Goal: Task Accomplishment & Management: Use online tool/utility

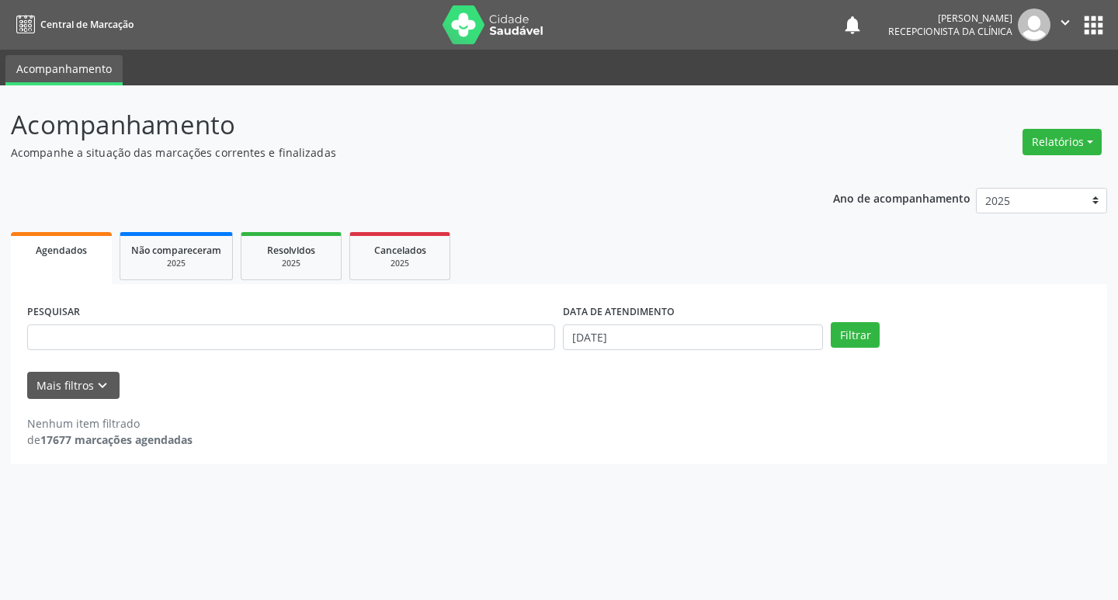
click at [105, 333] on input "text" at bounding box center [291, 338] width 528 height 26
type input "geisa"
click at [856, 325] on button "Filtrar" at bounding box center [855, 335] width 49 height 26
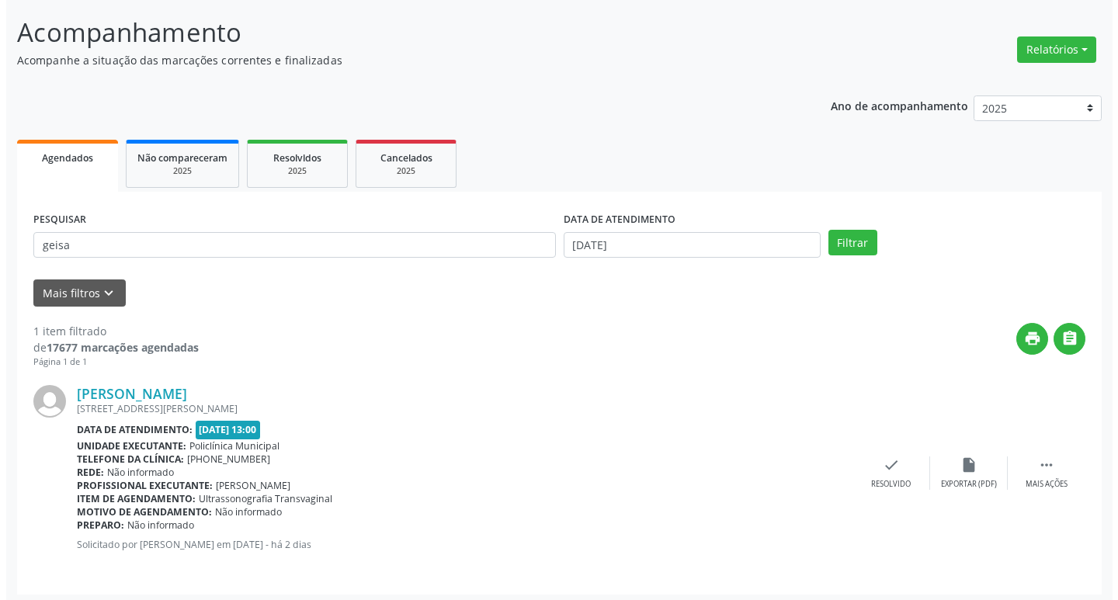
scroll to position [98, 0]
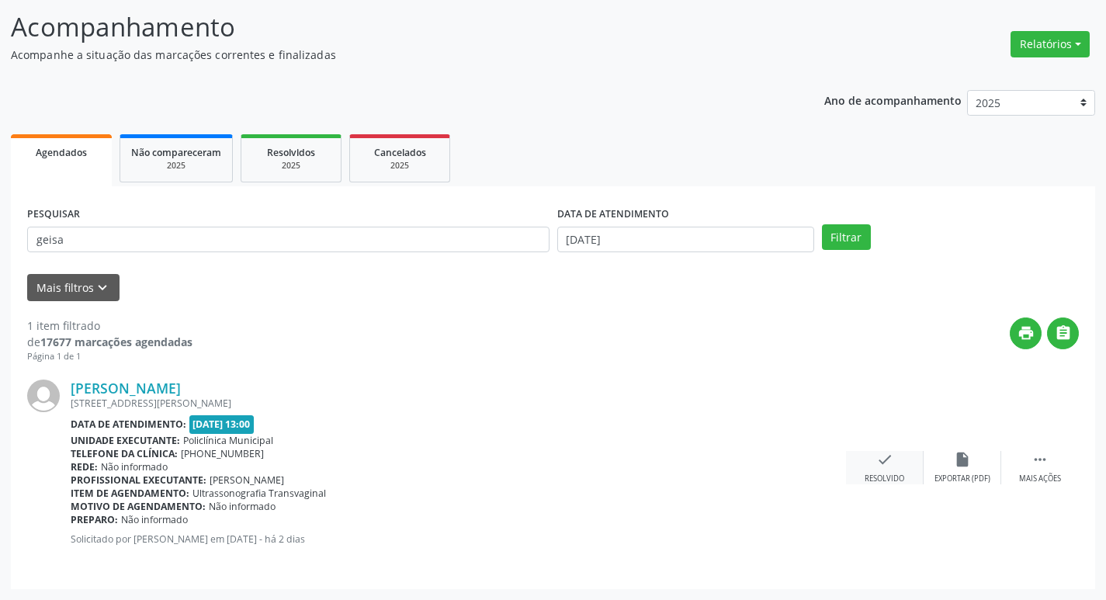
click at [892, 471] on div "check Resolvido" at bounding box center [885, 467] width 78 height 33
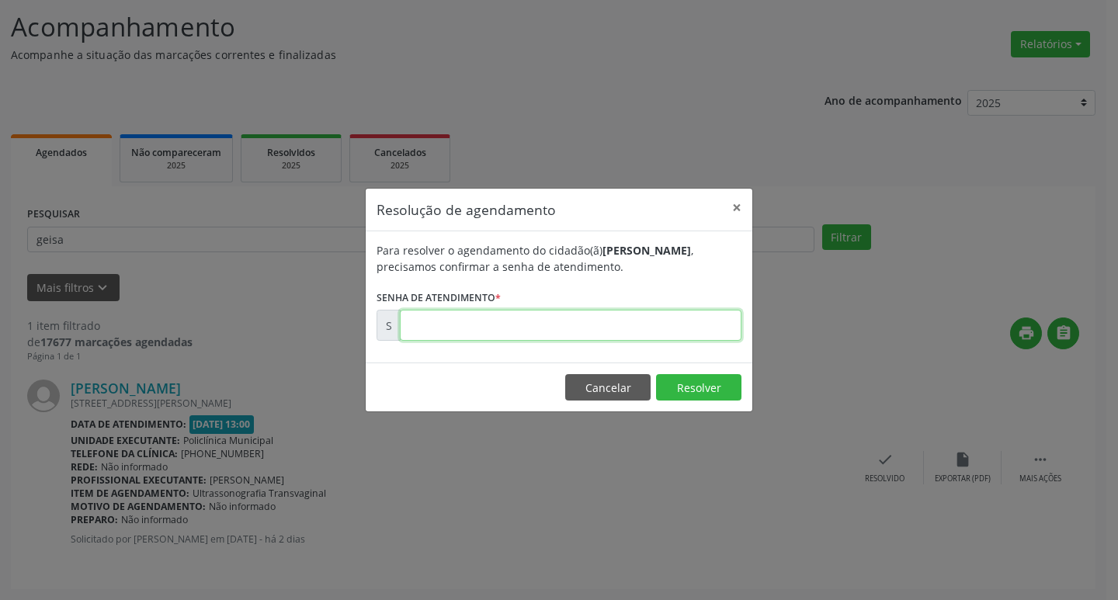
click at [657, 332] on input "text" at bounding box center [571, 325] width 342 height 31
type input "00174737"
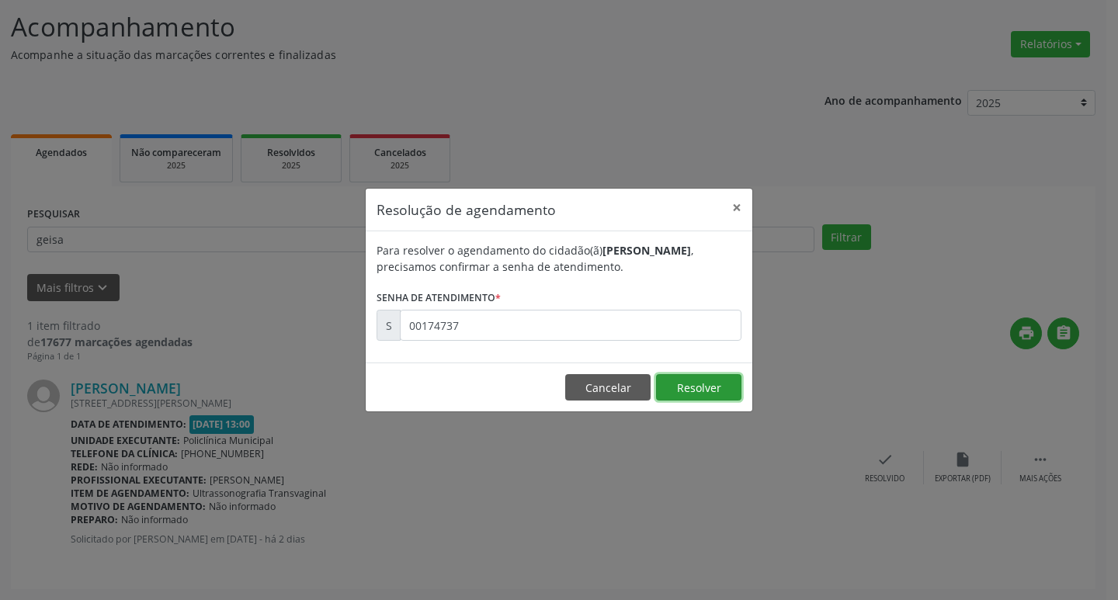
click at [676, 378] on button "Resolver" at bounding box center [698, 387] width 85 height 26
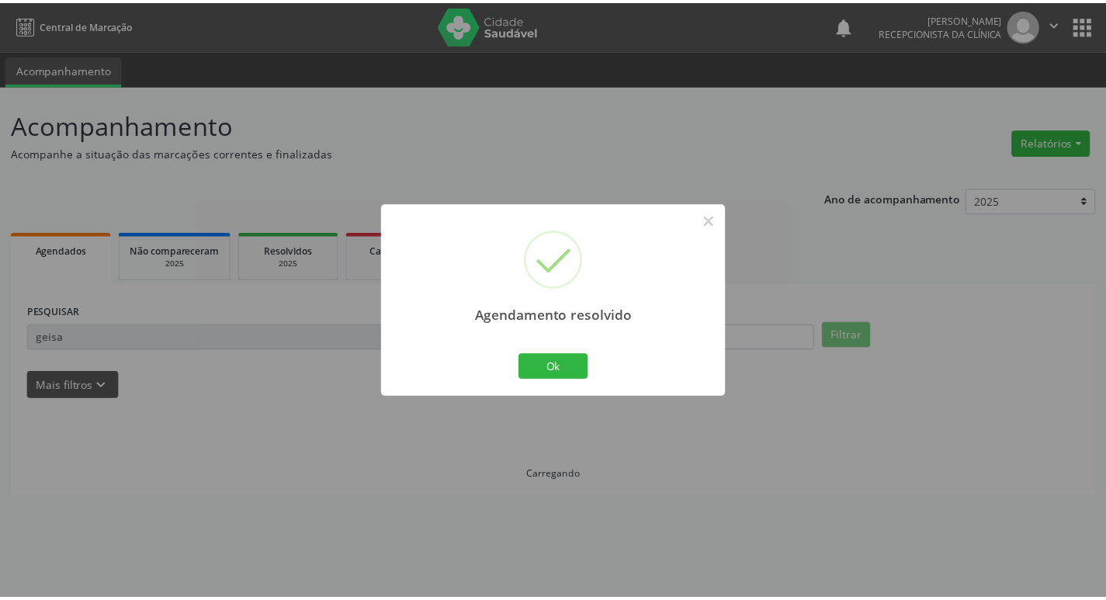
scroll to position [0, 0]
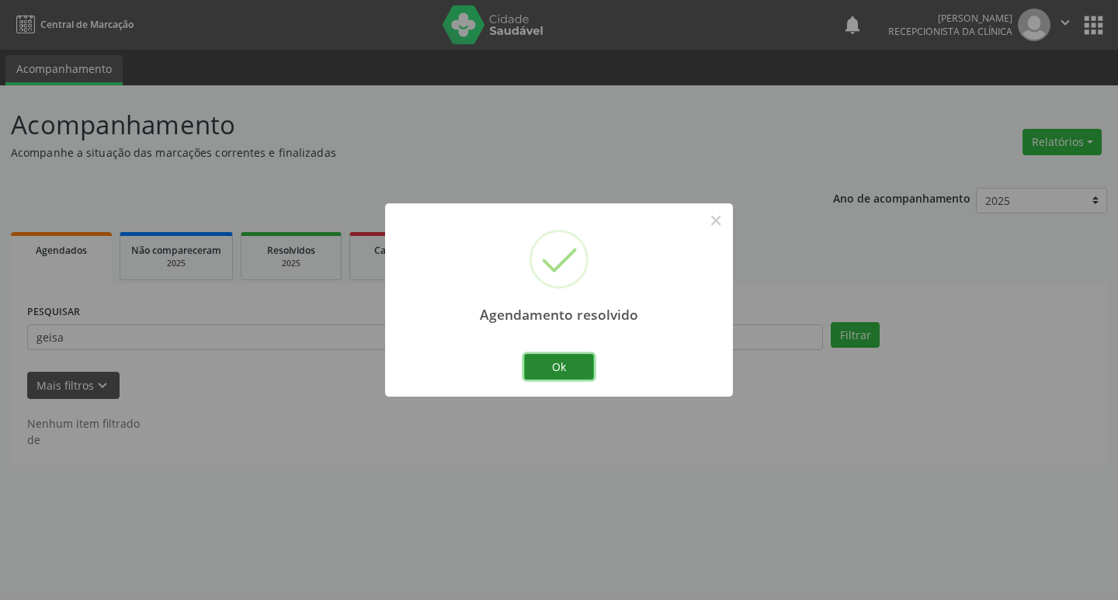
click at [571, 361] on button "Ok" at bounding box center [559, 367] width 70 height 26
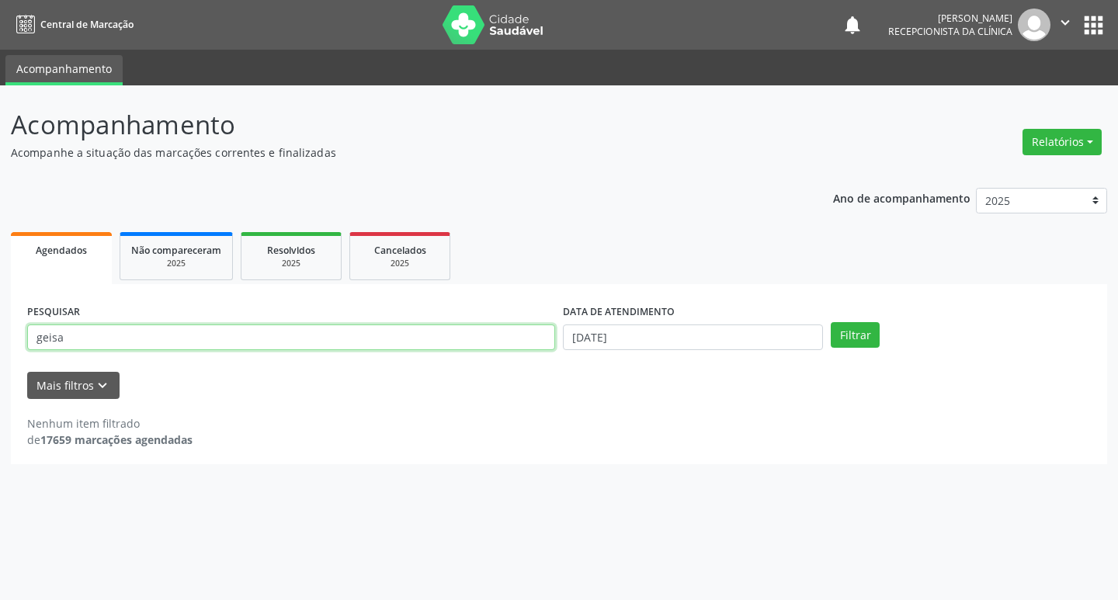
click at [112, 328] on input "geisa" at bounding box center [291, 338] width 528 height 26
type input "g"
type input "[PERSON_NAME]"
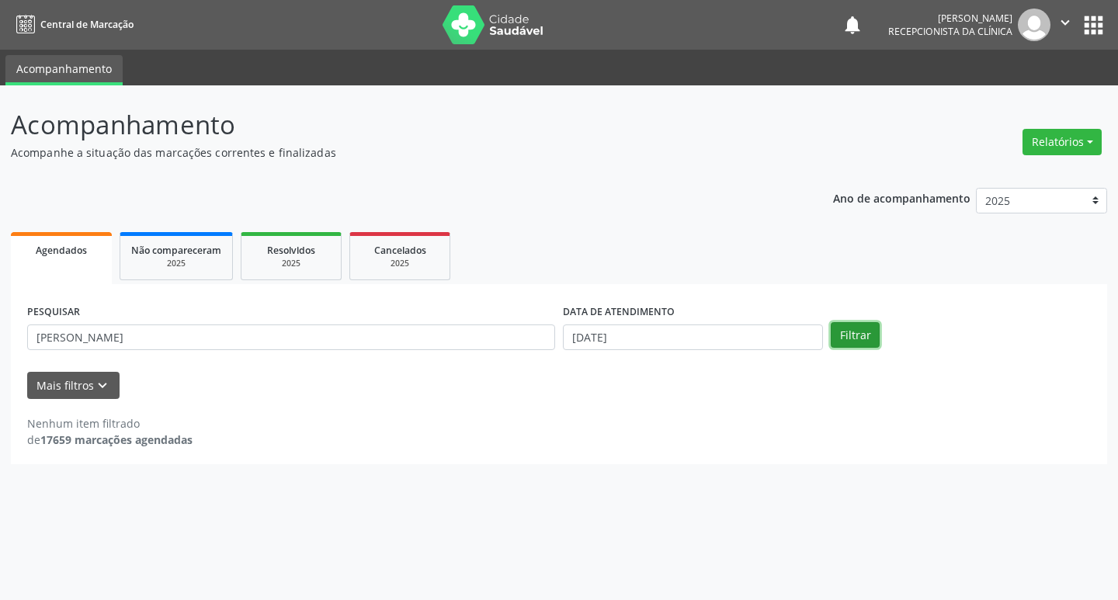
click at [860, 339] on button "Filtrar" at bounding box center [855, 335] width 49 height 26
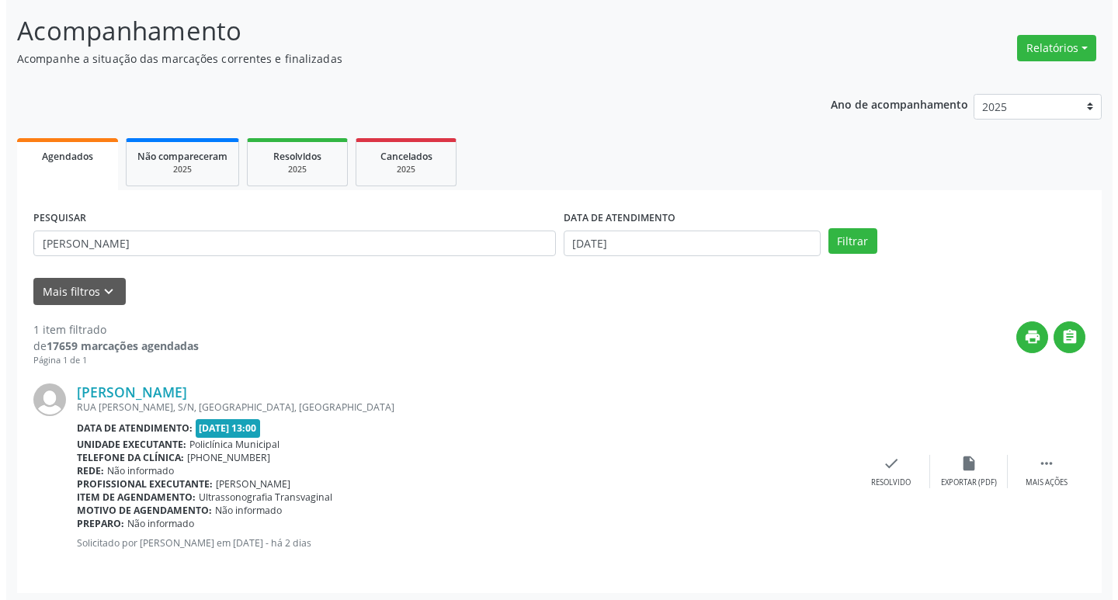
scroll to position [98, 0]
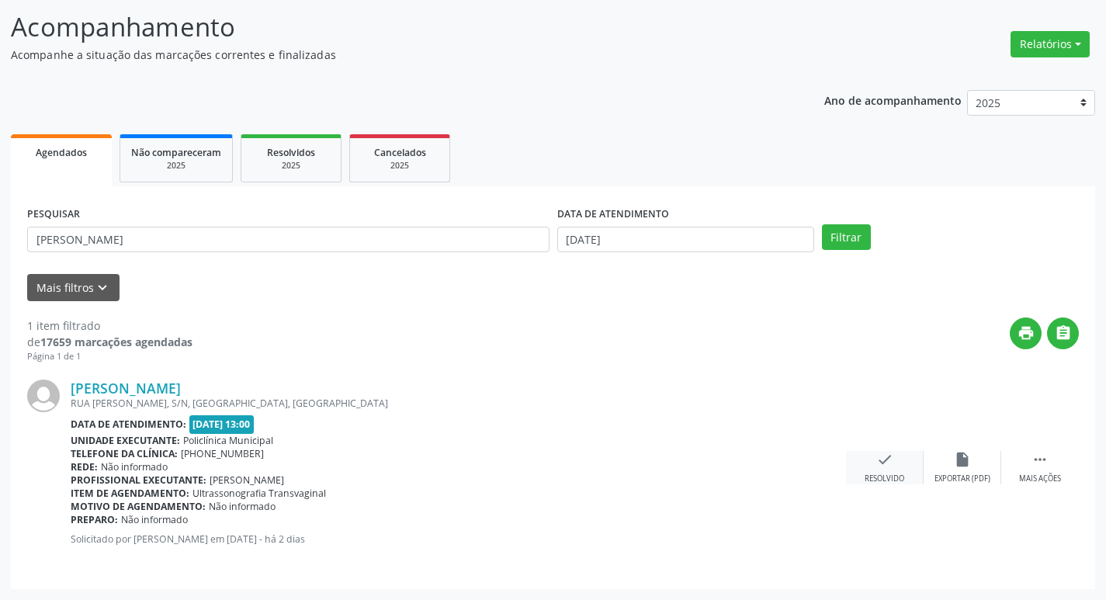
click at [890, 478] on div "Resolvido" at bounding box center [885, 479] width 40 height 11
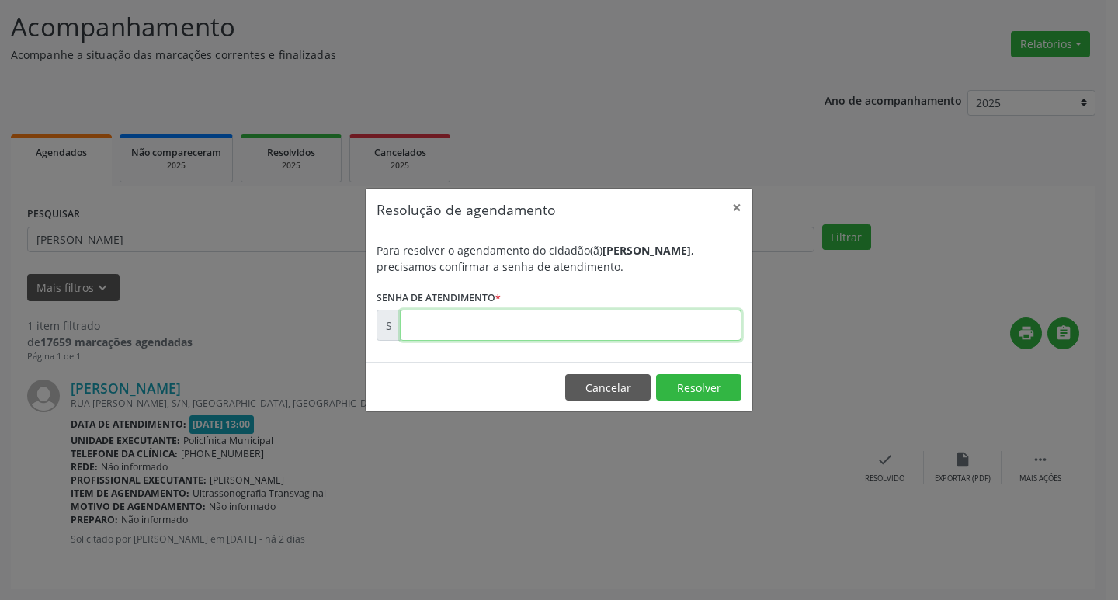
click at [582, 333] on input "text" at bounding box center [571, 325] width 342 height 31
type input "00001747"
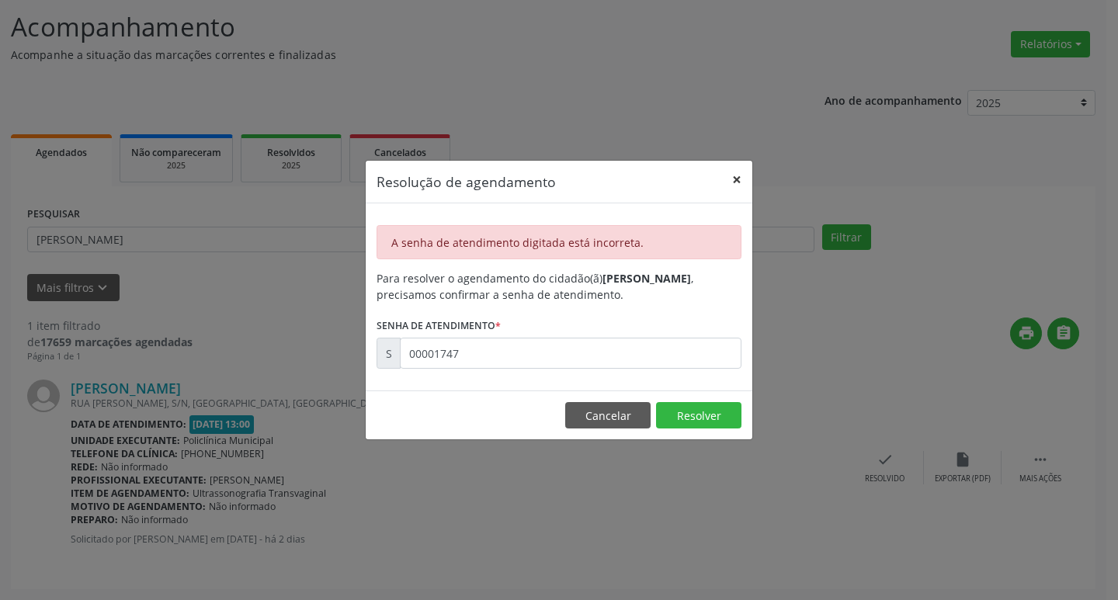
click at [741, 174] on button "×" at bounding box center [736, 180] width 31 height 38
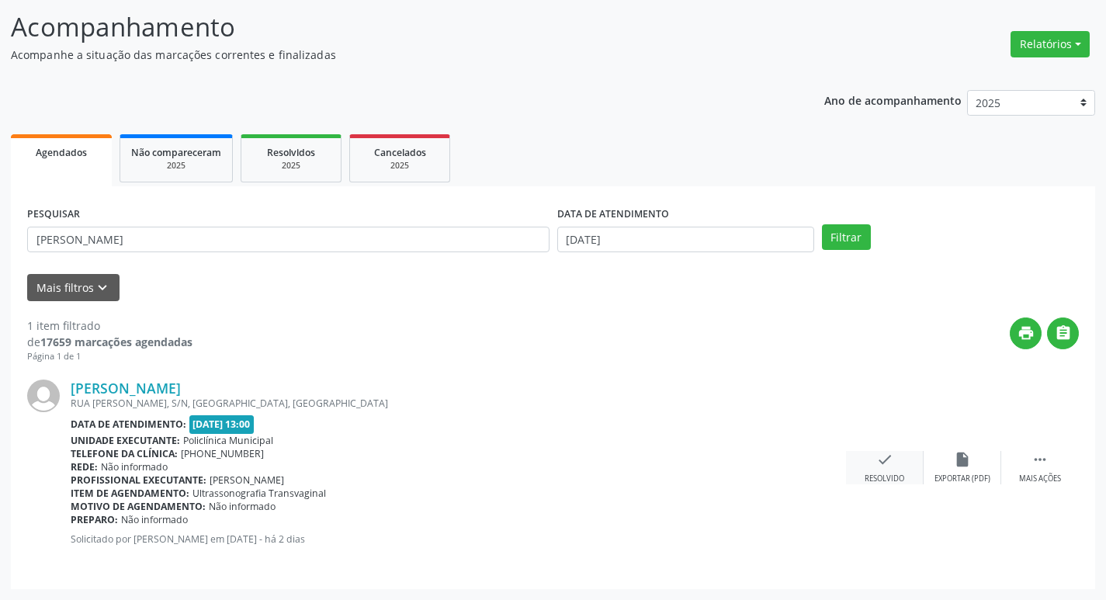
click at [863, 460] on div "check Resolvido" at bounding box center [885, 467] width 78 height 33
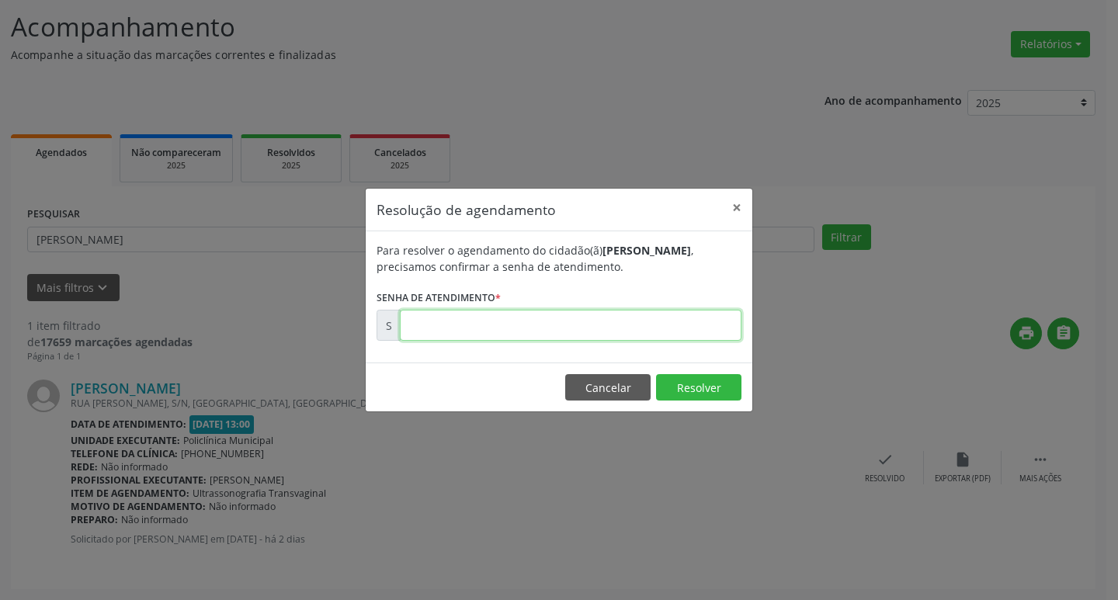
click at [602, 332] on input "text" at bounding box center [571, 325] width 342 height 31
type input "00011747"
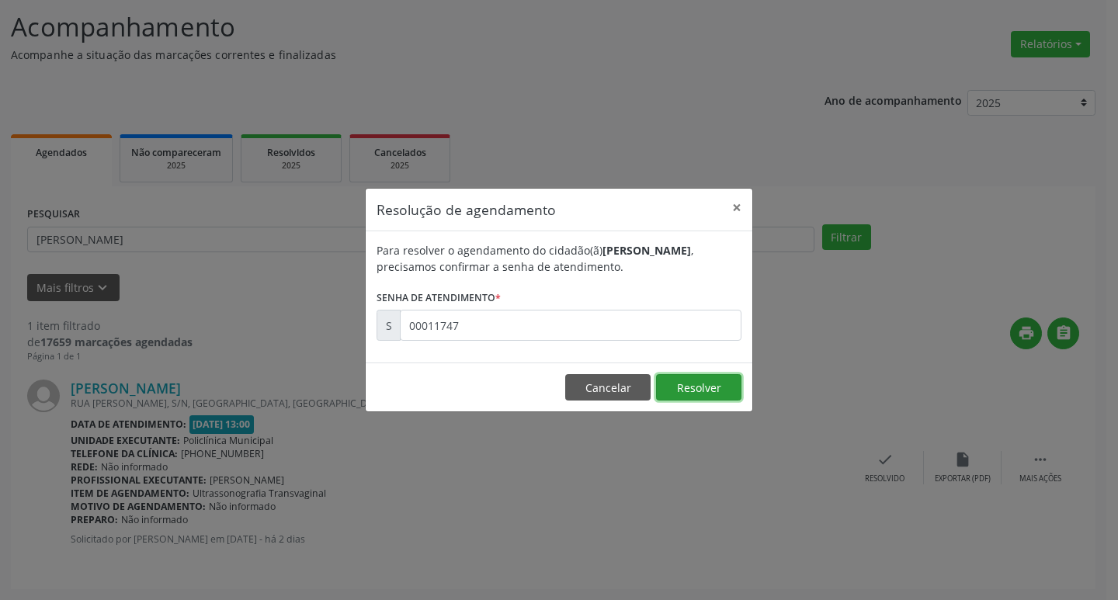
click at [662, 376] on button "Resolver" at bounding box center [698, 387] width 85 height 26
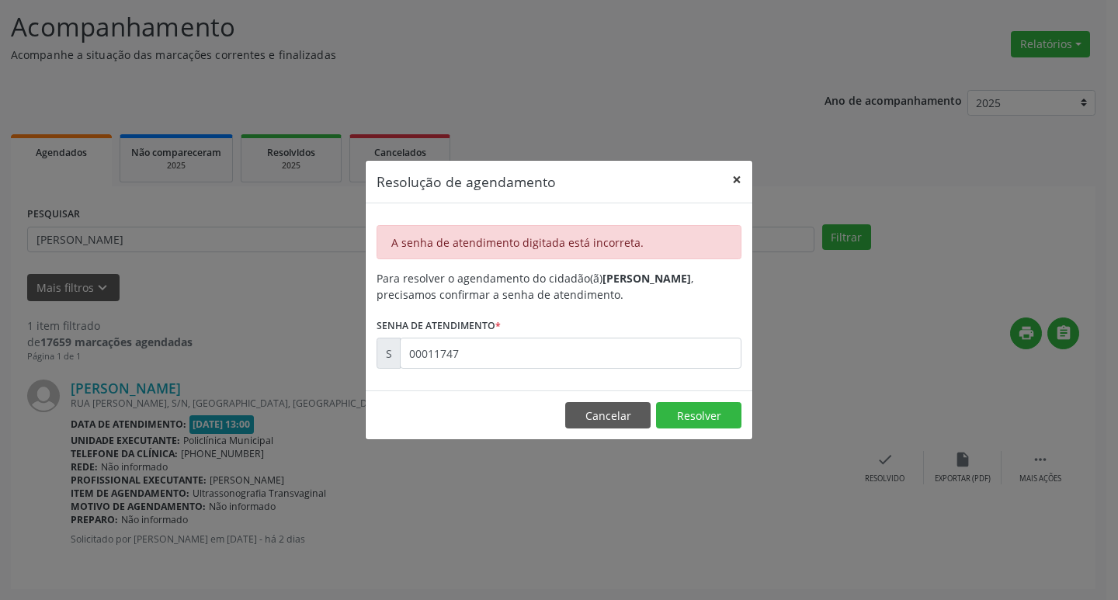
click at [731, 175] on button "×" at bounding box center [736, 180] width 31 height 38
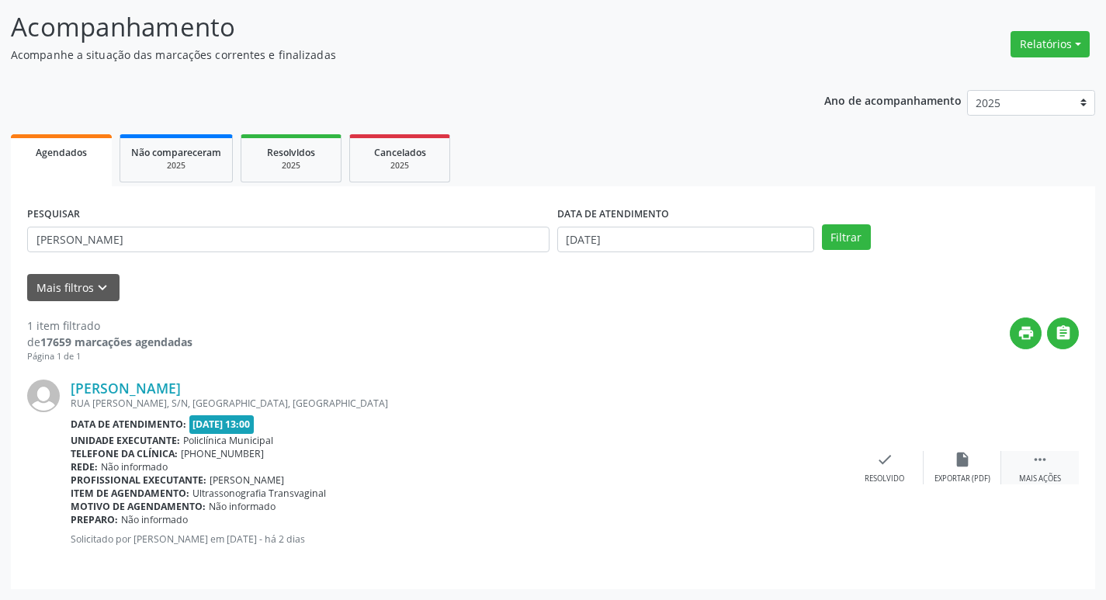
click at [1026, 477] on div "Mais ações" at bounding box center [1040, 479] width 42 height 11
click at [820, 470] on div "print Imprimir" at bounding box center [808, 467] width 78 height 33
click at [647, 466] on icon "check" at bounding box center [652, 459] width 17 height 17
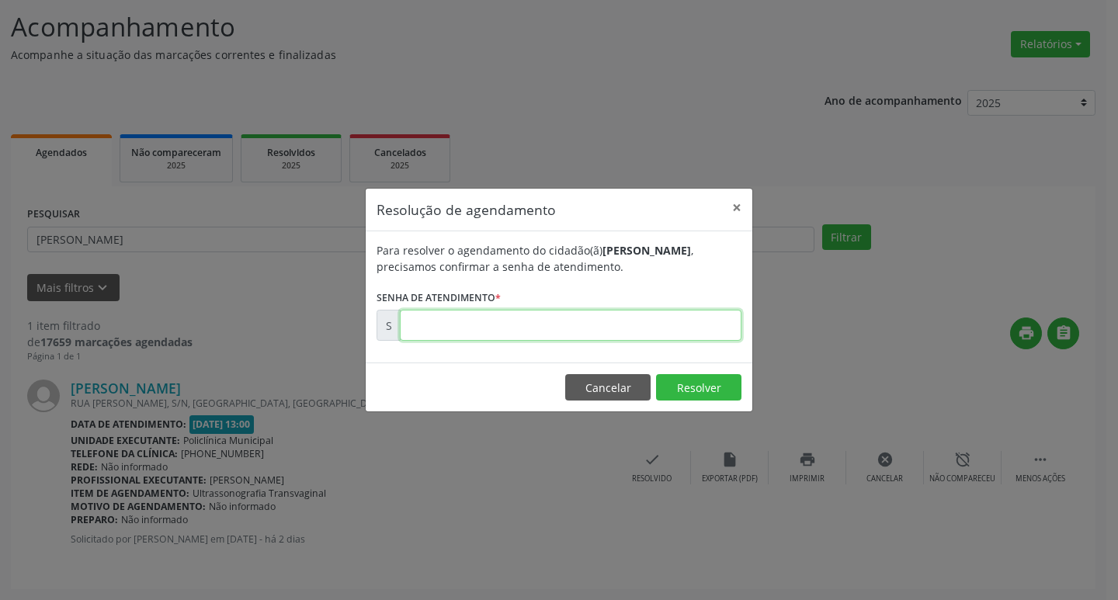
click at [510, 332] on input "text" at bounding box center [571, 325] width 342 height 31
type input "00174789"
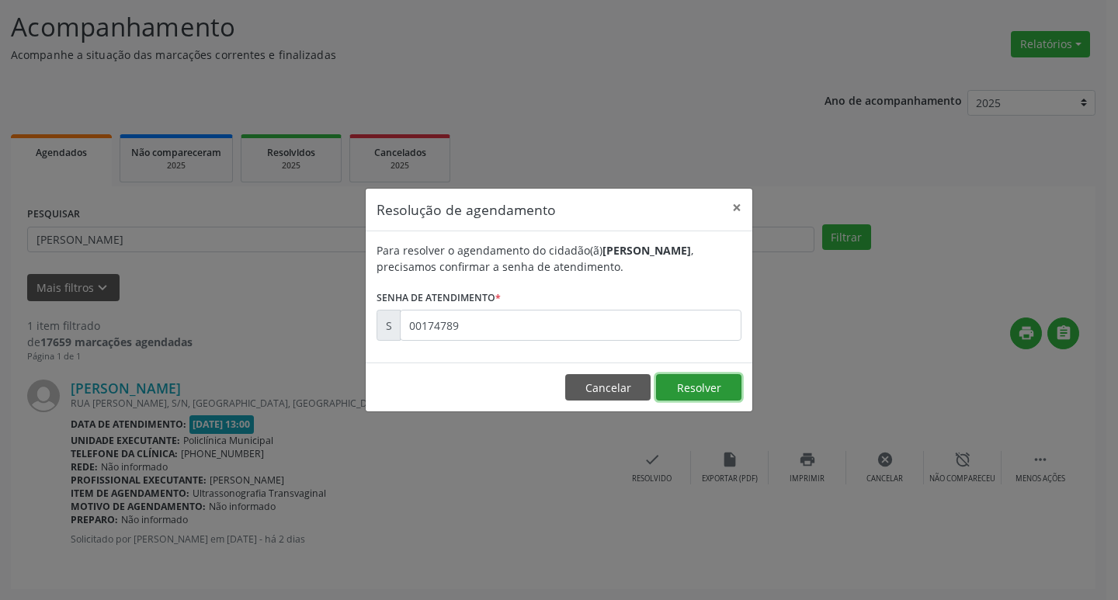
click at [714, 382] on button "Resolver" at bounding box center [698, 387] width 85 height 26
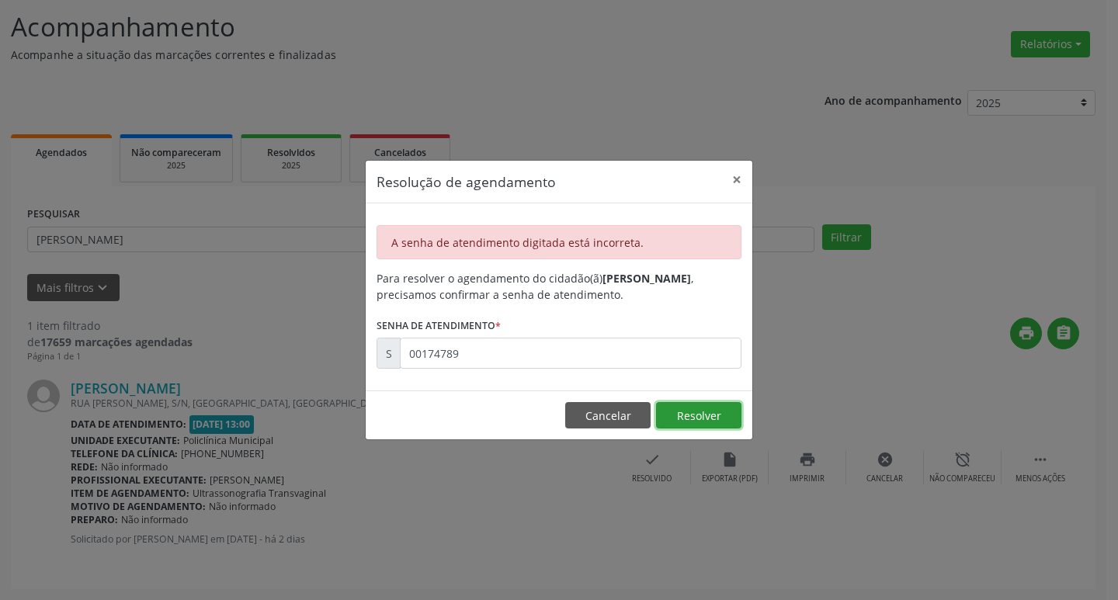
click at [705, 425] on button "Resolver" at bounding box center [698, 415] width 85 height 26
click at [738, 175] on button "×" at bounding box center [736, 180] width 31 height 38
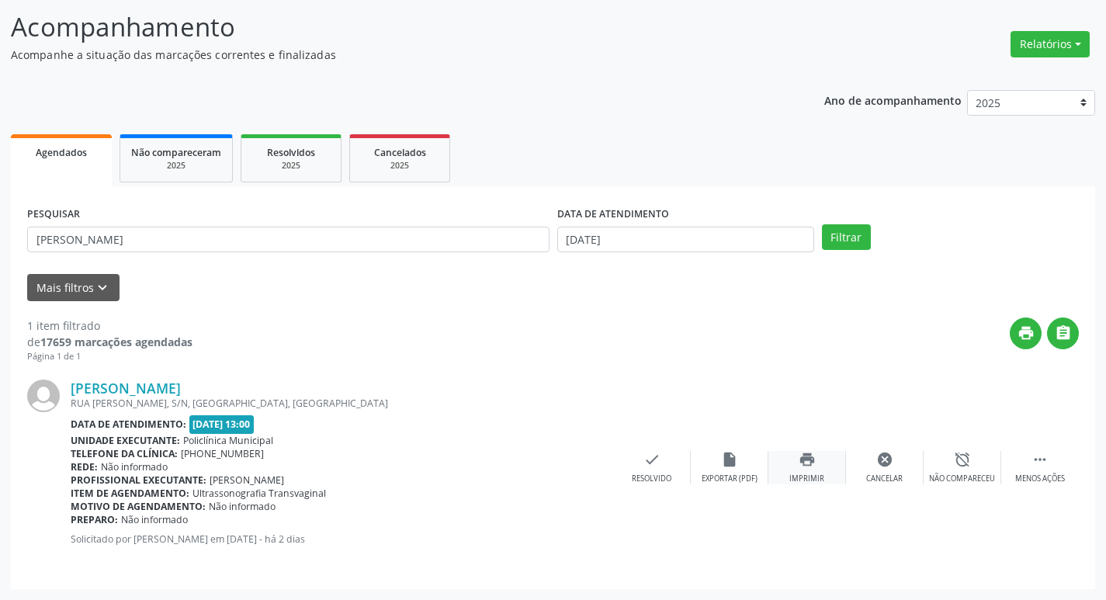
click at [810, 460] on icon "print" at bounding box center [807, 459] width 17 height 17
click at [655, 468] on icon "check" at bounding box center [652, 459] width 17 height 17
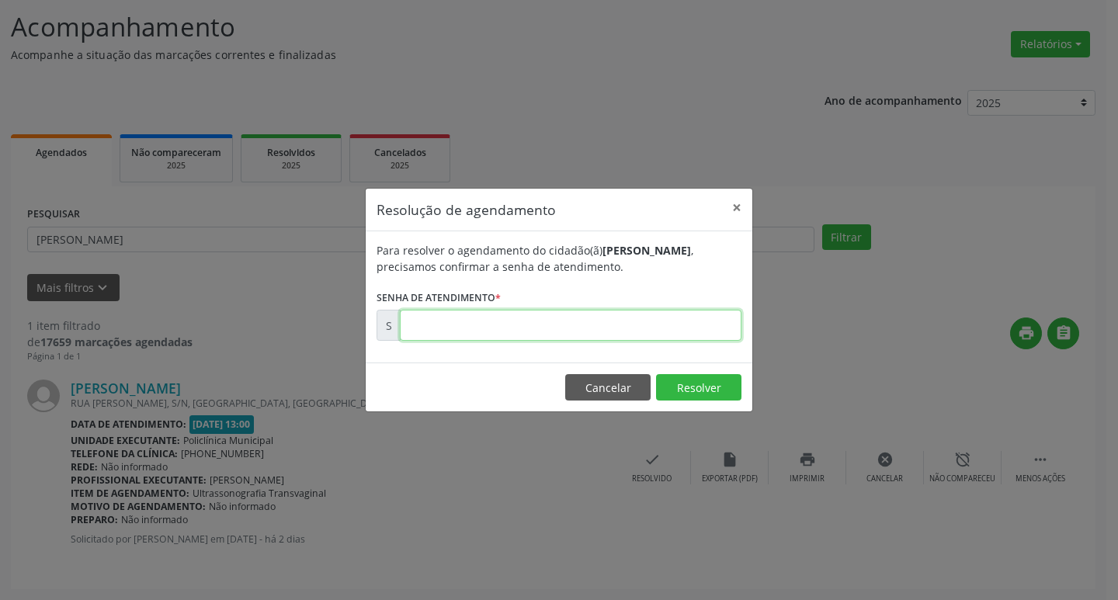
click at [571, 325] on input "text" at bounding box center [571, 325] width 342 height 31
type input "00174709"
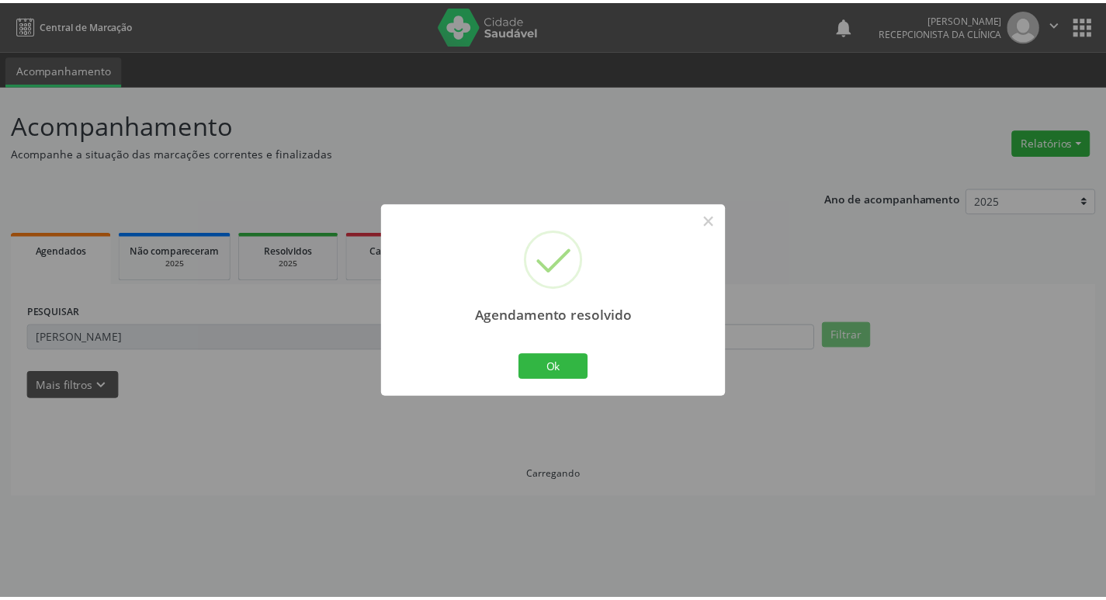
scroll to position [0, 0]
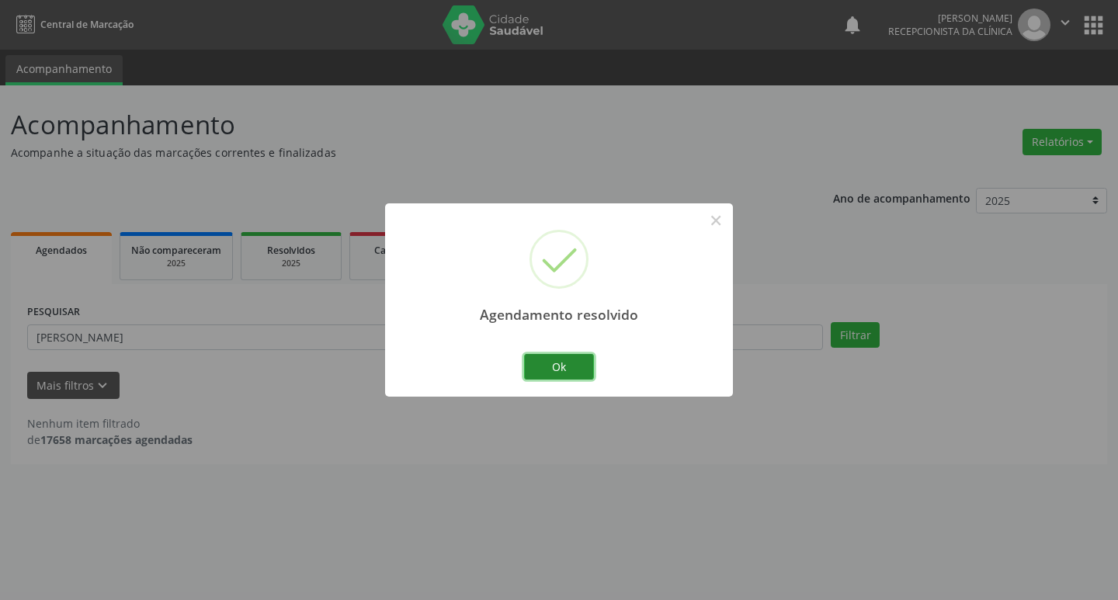
click at [550, 364] on button "Ok" at bounding box center [559, 367] width 70 height 26
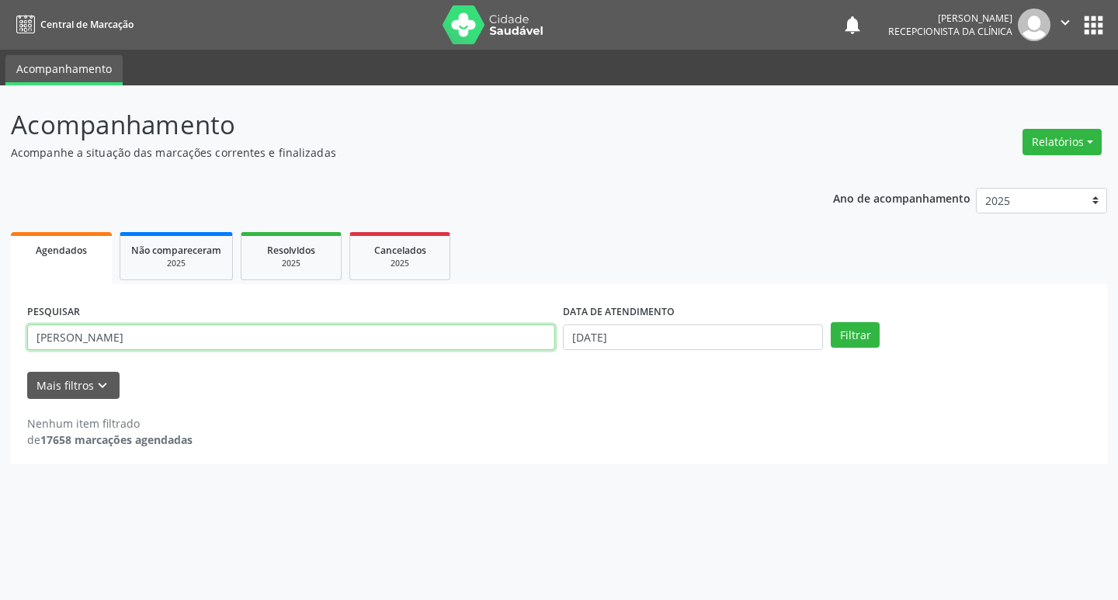
click at [181, 336] on input "[PERSON_NAME]" at bounding box center [291, 338] width 528 height 26
type input "j"
type input "marineide"
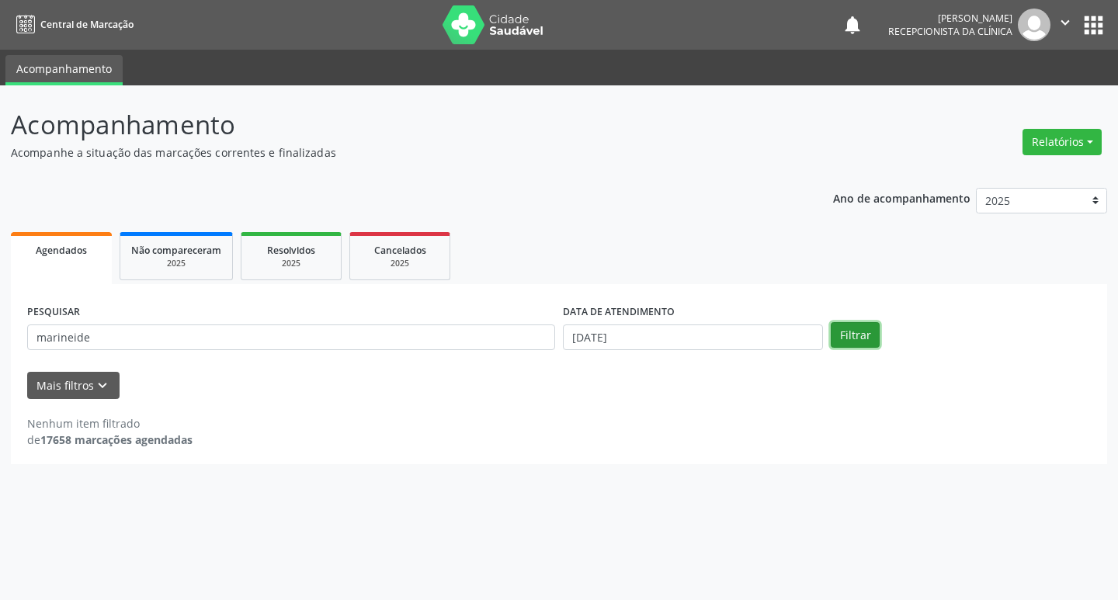
click at [875, 329] on button "Filtrar" at bounding box center [855, 335] width 49 height 26
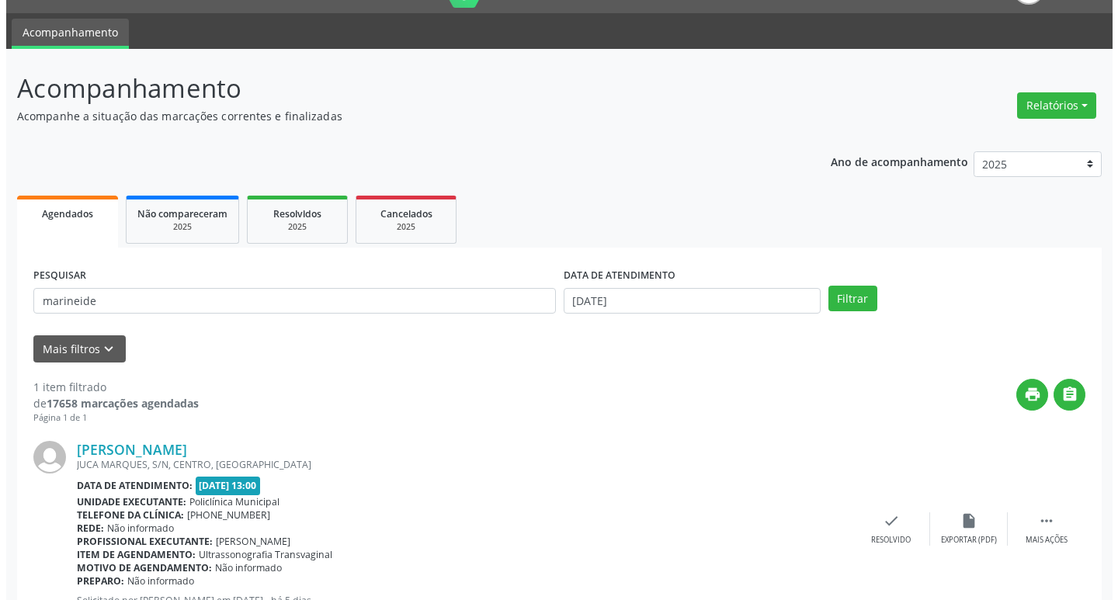
scroll to position [98, 0]
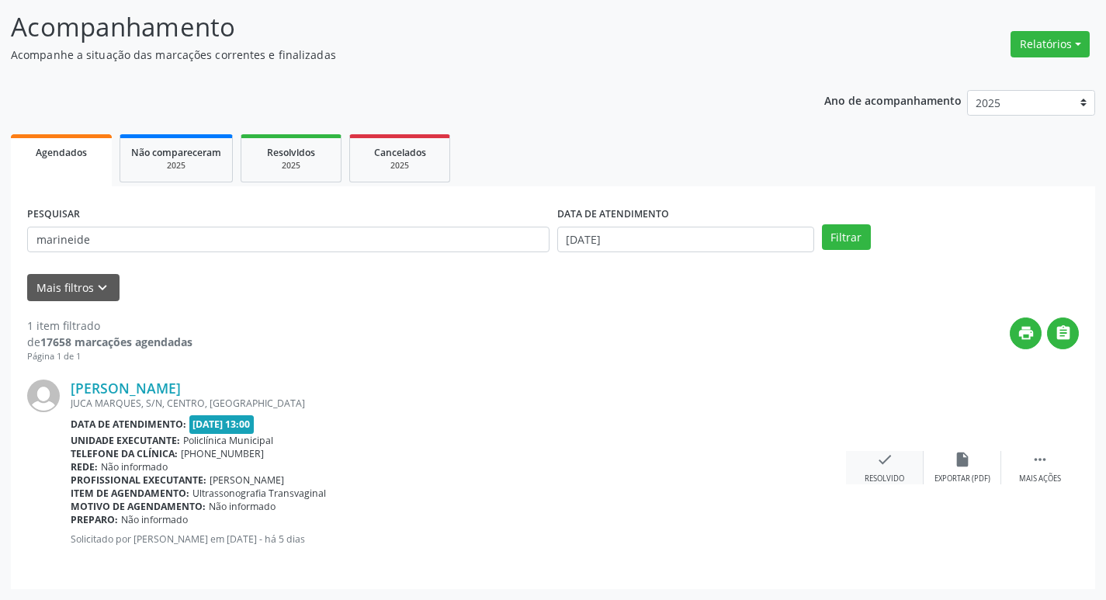
click at [869, 459] on div "check Resolvido" at bounding box center [885, 467] width 78 height 33
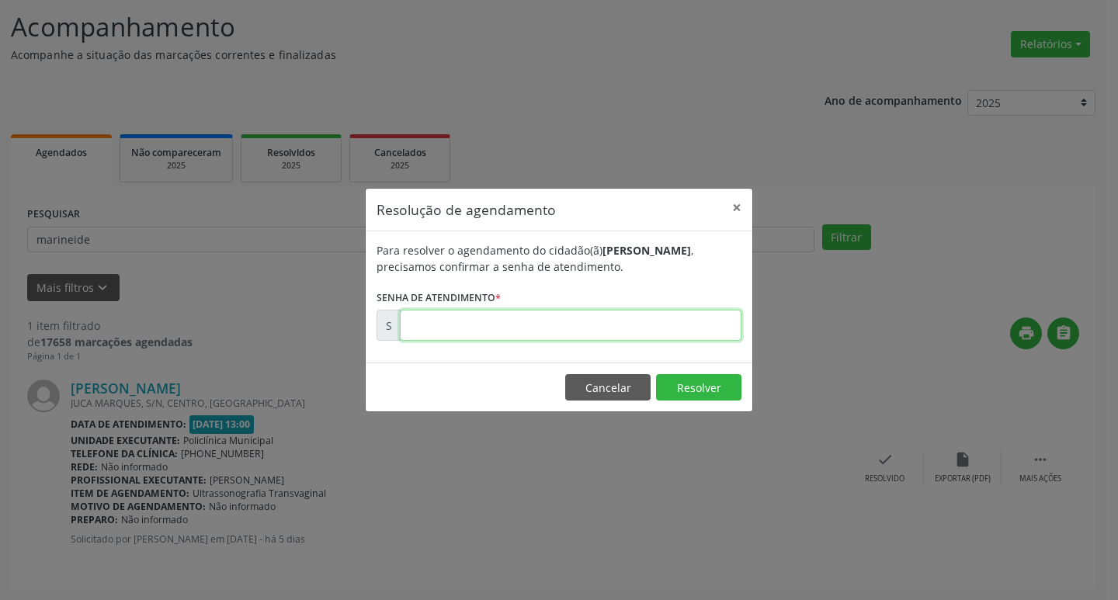
click at [721, 327] on input "text" at bounding box center [571, 325] width 342 height 31
type input "00174565"
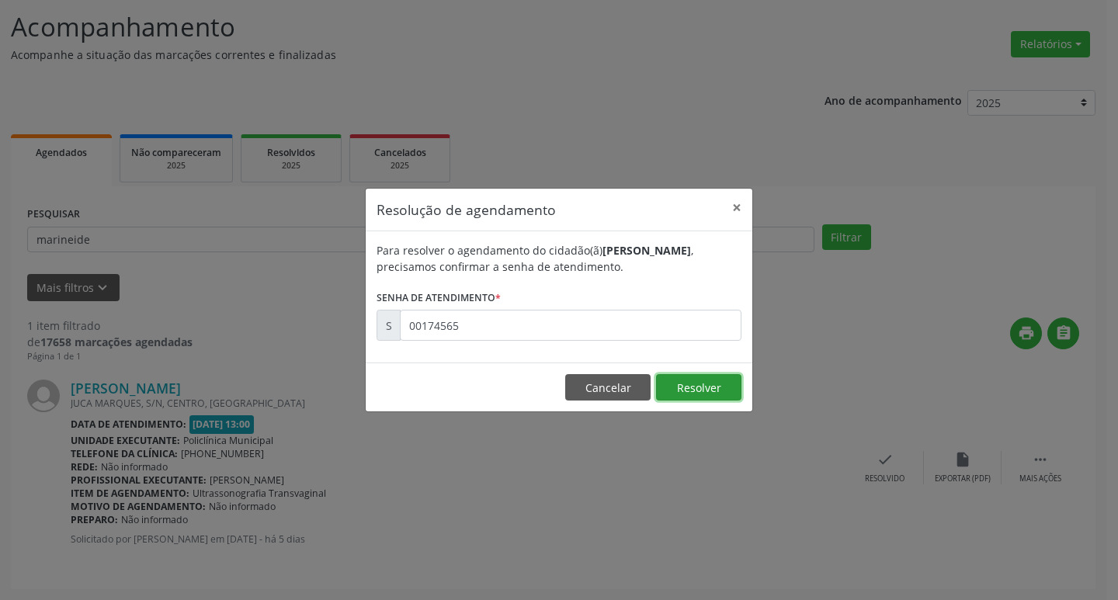
click at [735, 388] on button "Resolver" at bounding box center [698, 387] width 85 height 26
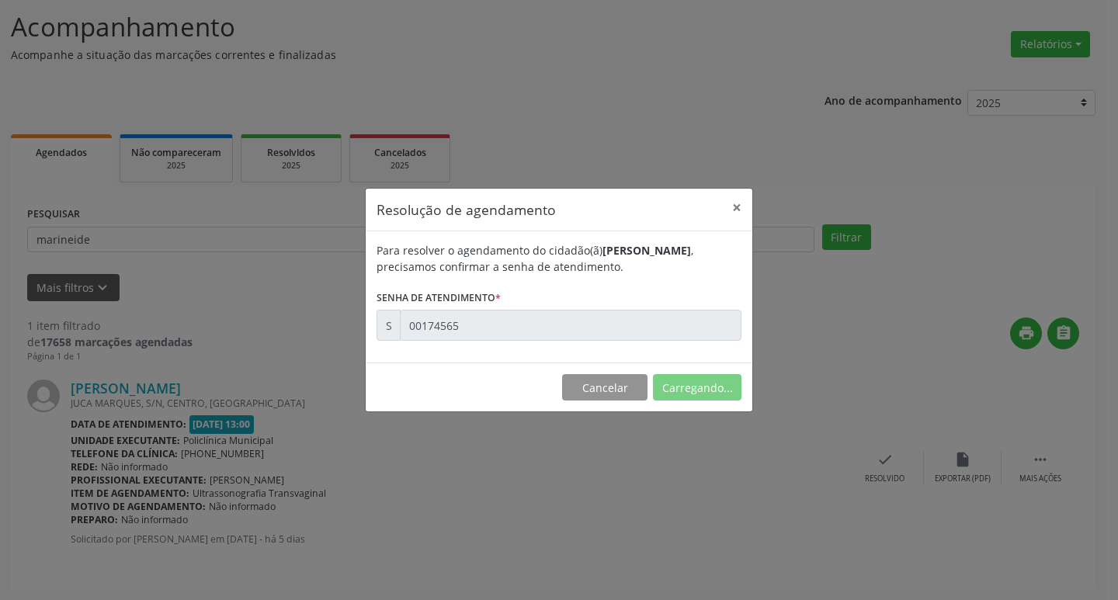
scroll to position [0, 0]
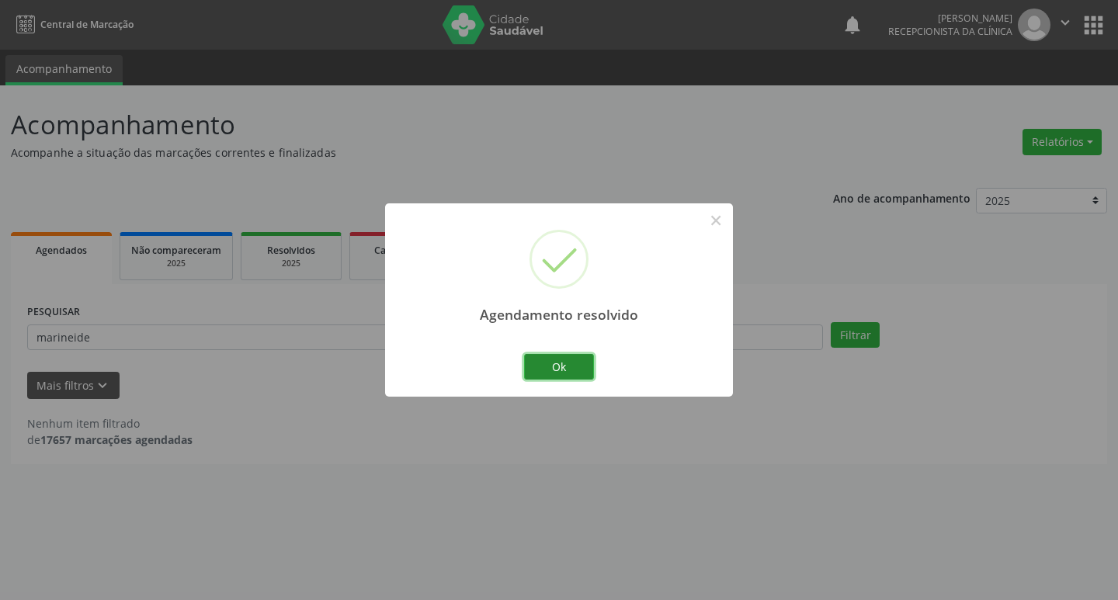
click at [584, 364] on button "Ok" at bounding box center [559, 367] width 70 height 26
